Goal: Information Seeking & Learning: Learn about a topic

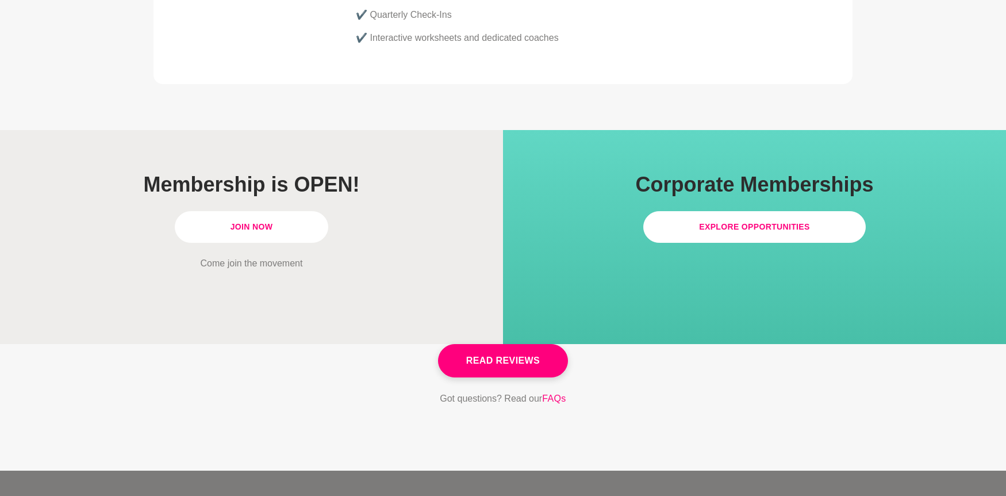
scroll to position [3322, 0]
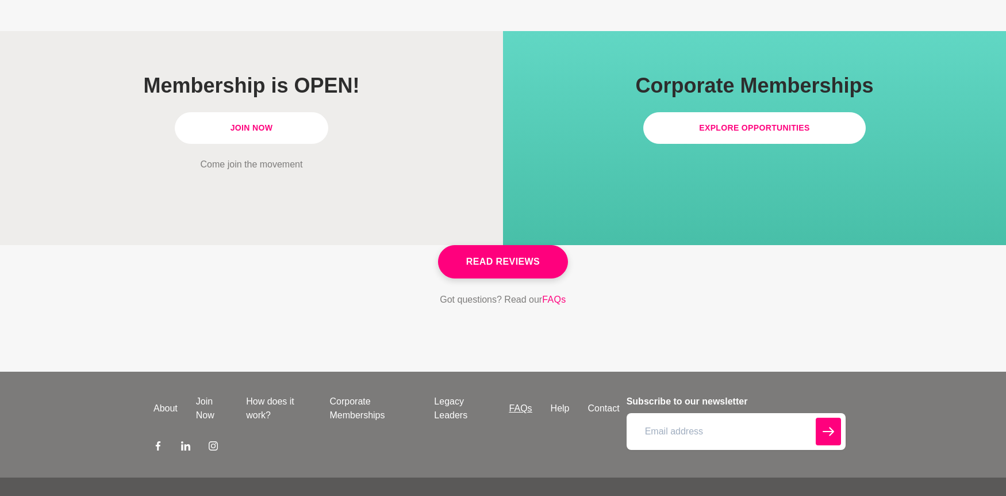
click at [521, 401] on link "FAQs" at bounding box center [520, 408] width 41 height 14
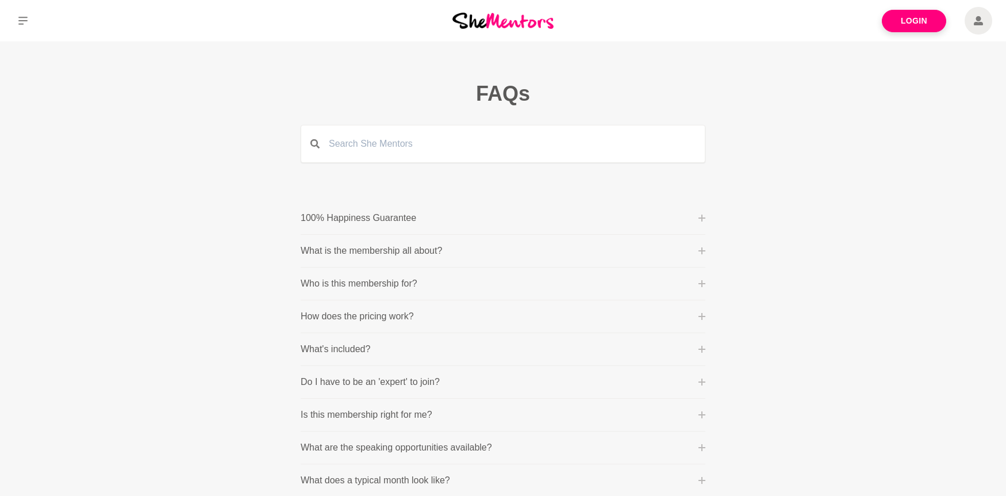
click at [702, 217] on icon at bounding box center [701, 217] width 7 height 7
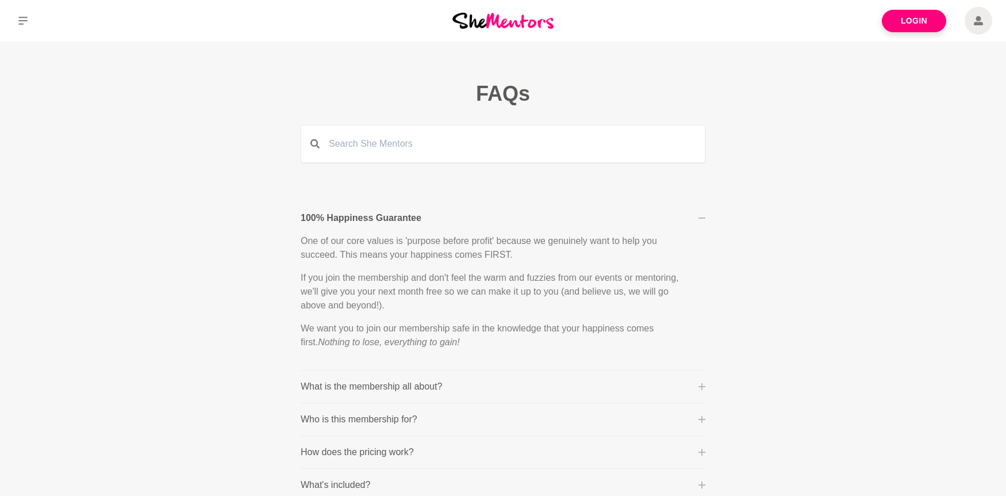
click at [700, 217] on icon at bounding box center [701, 217] width 7 height 7
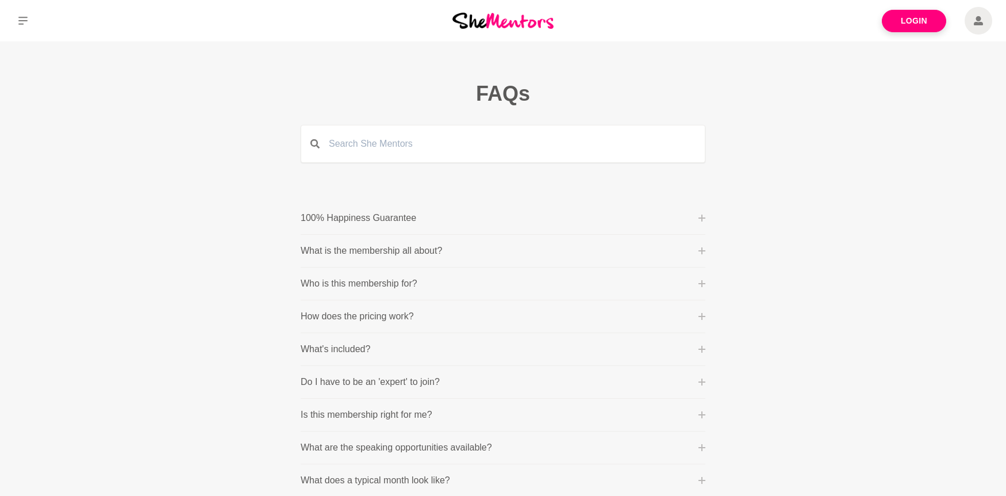
click at [700, 251] on icon at bounding box center [701, 250] width 7 height 7
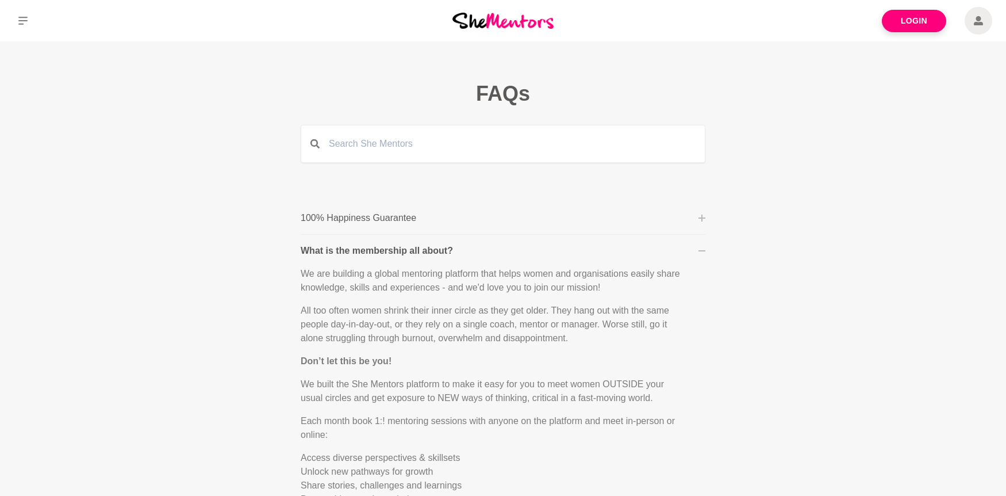
click at [701, 246] on button "What is the membership all about?" at bounding box center [503, 251] width 405 height 14
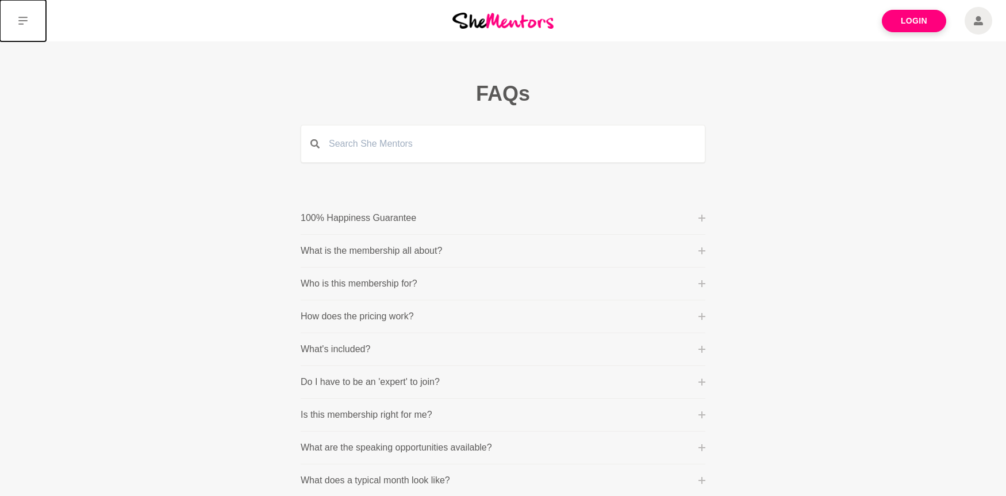
click at [33, 17] on button at bounding box center [23, 20] width 46 height 41
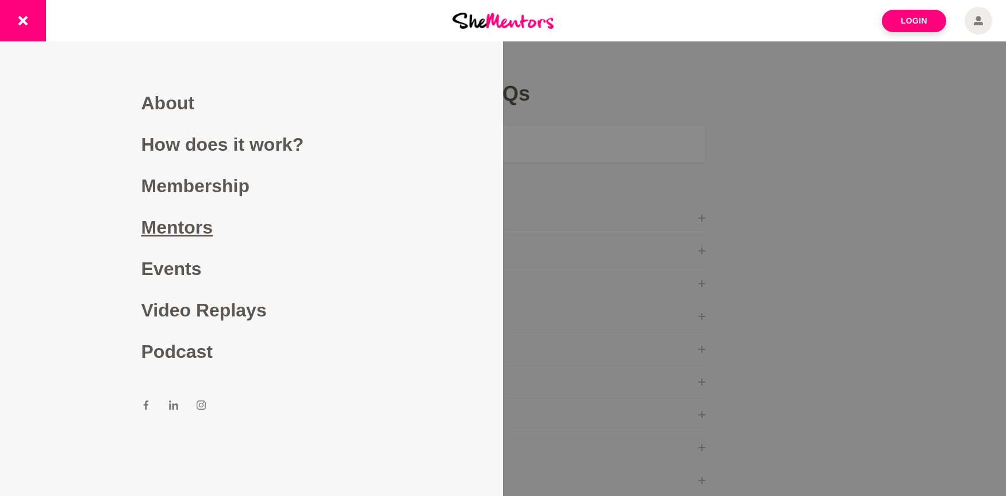
click at [197, 226] on link "Mentors" at bounding box center [251, 226] width 221 height 41
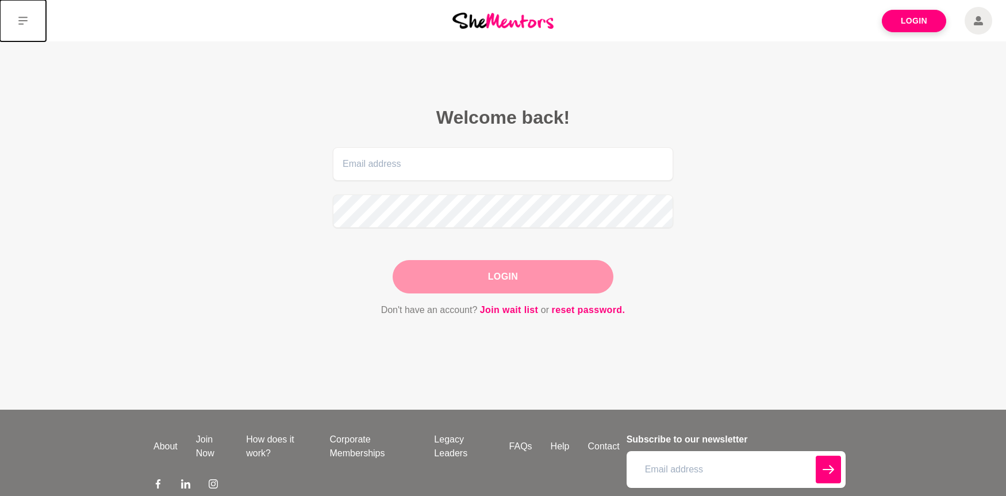
click at [17, 23] on button at bounding box center [23, 20] width 46 height 41
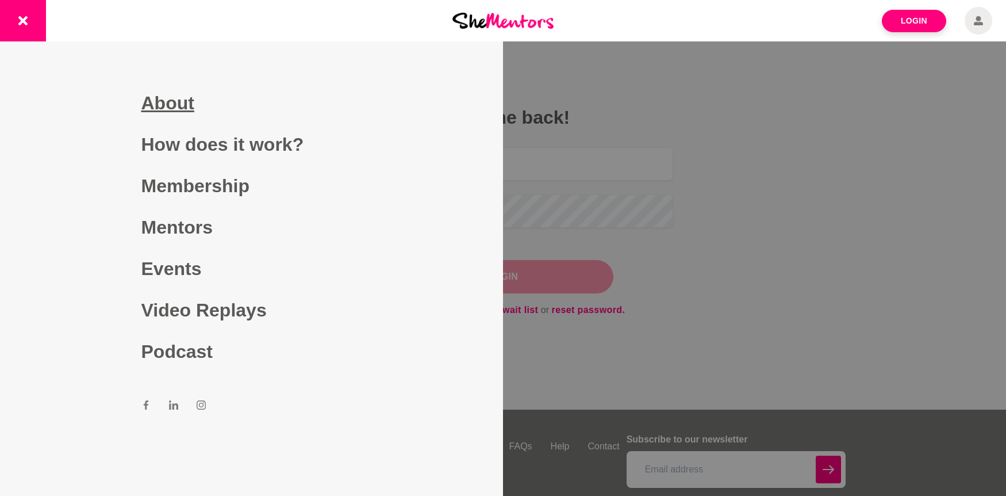
click at [148, 99] on link "About" at bounding box center [251, 102] width 221 height 41
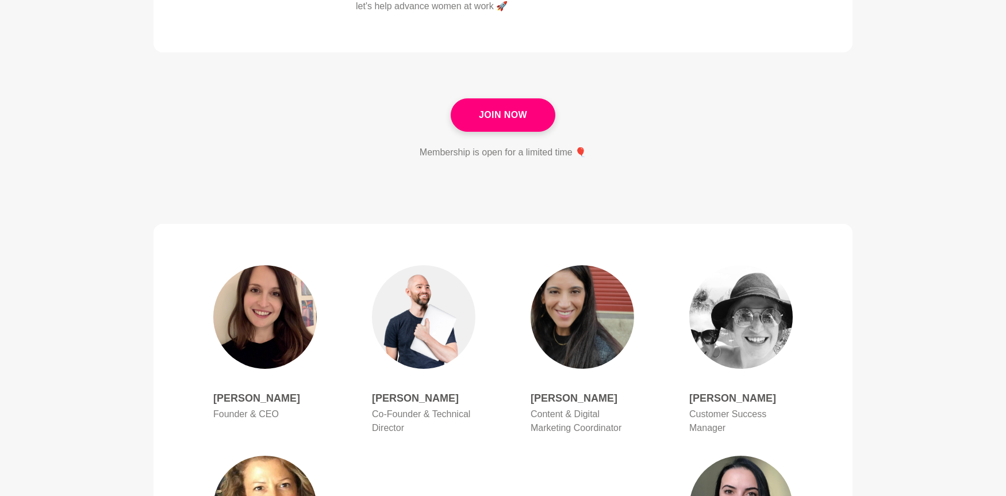
scroll to position [375, 0]
click at [282, 329] on img at bounding box center [264, 315] width 103 height 103
click at [233, 402] on h4 "Ali Adey" at bounding box center [264, 397] width 103 height 13
click at [229, 398] on h4 "Ali Adey" at bounding box center [264, 397] width 103 height 13
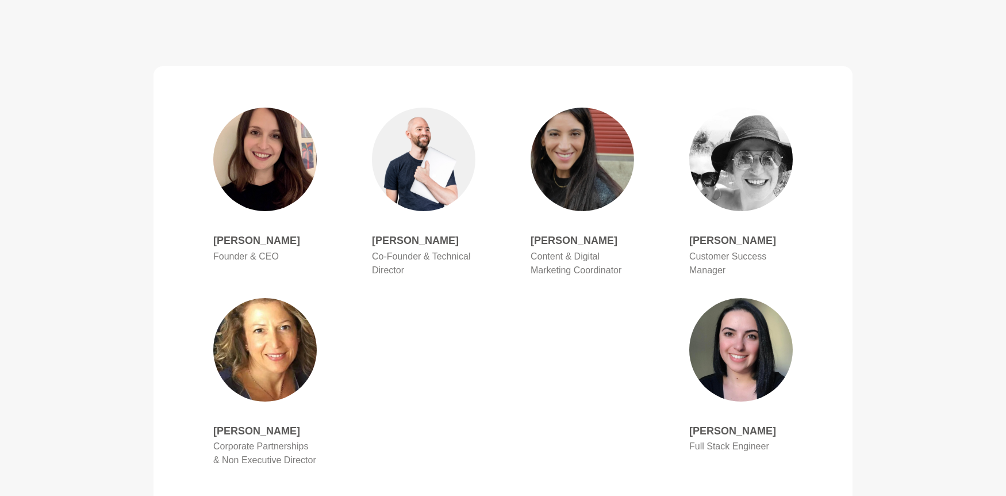
scroll to position [533, 0]
